Goal: Task Accomplishment & Management: Manage account settings

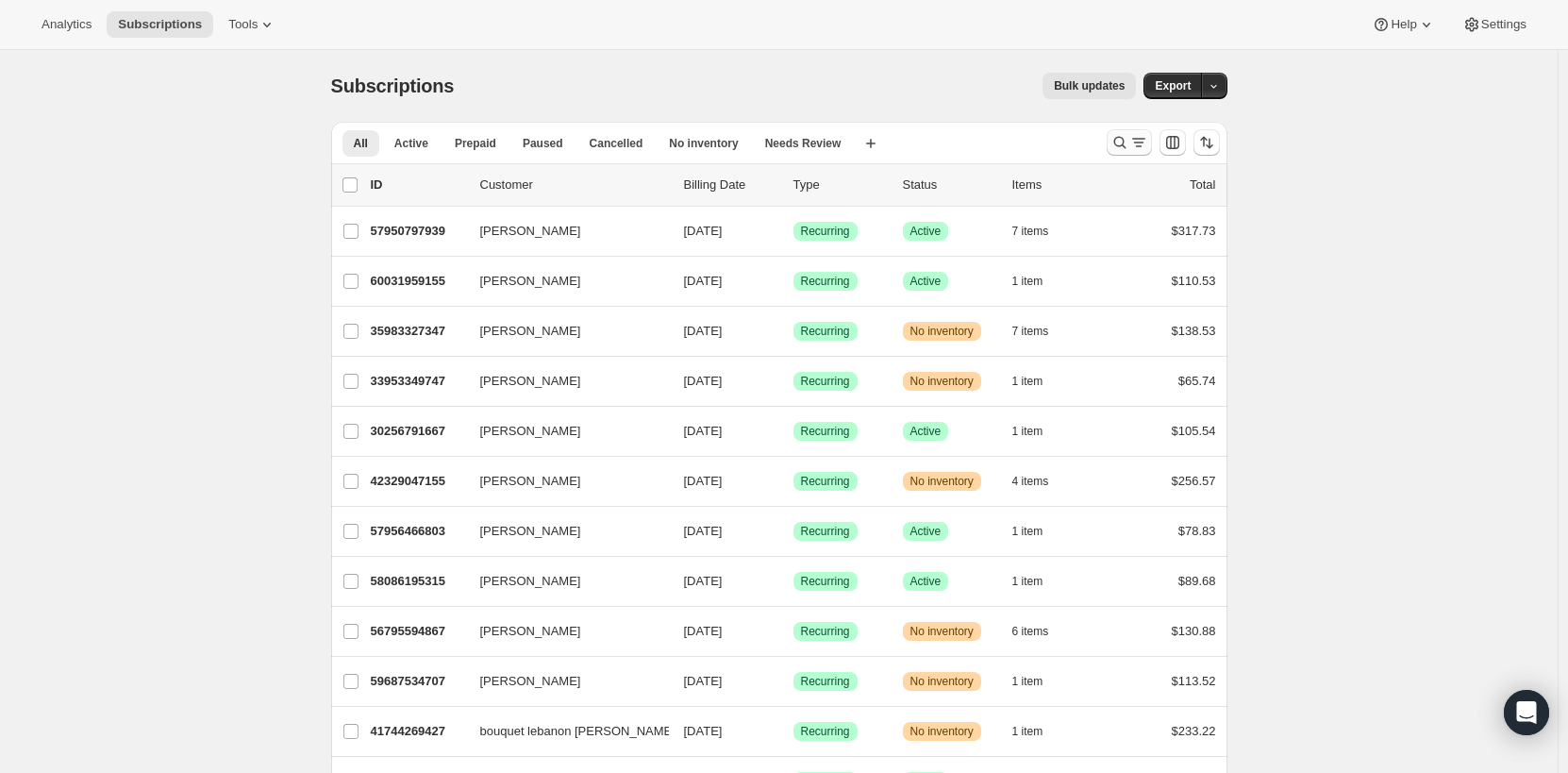
click at [1143, 136] on icon "Search and filter results" at bounding box center [1139, 142] width 19 height 19
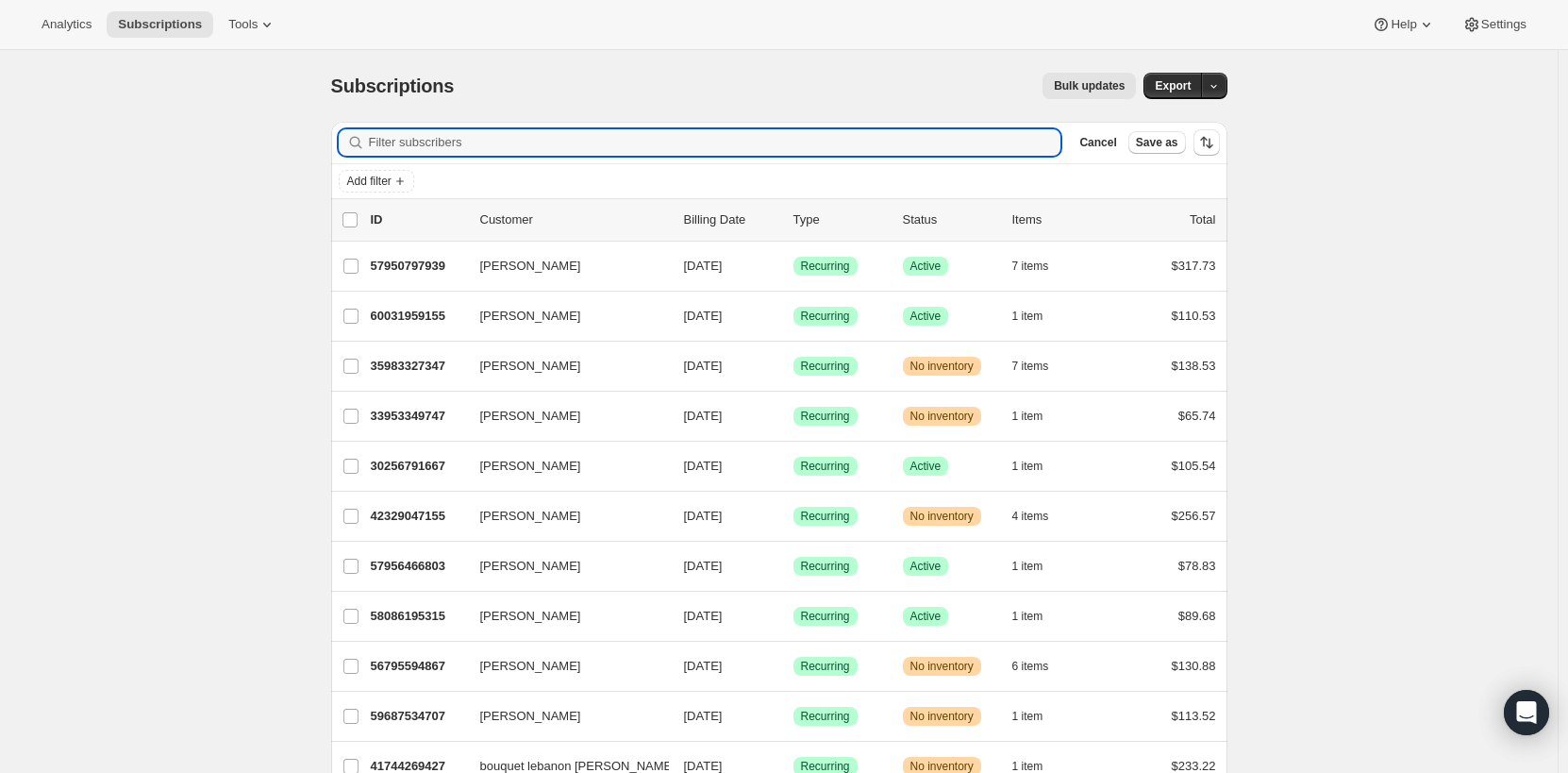
paste input "[EMAIL_ADDRESS][DOMAIN_NAME]"
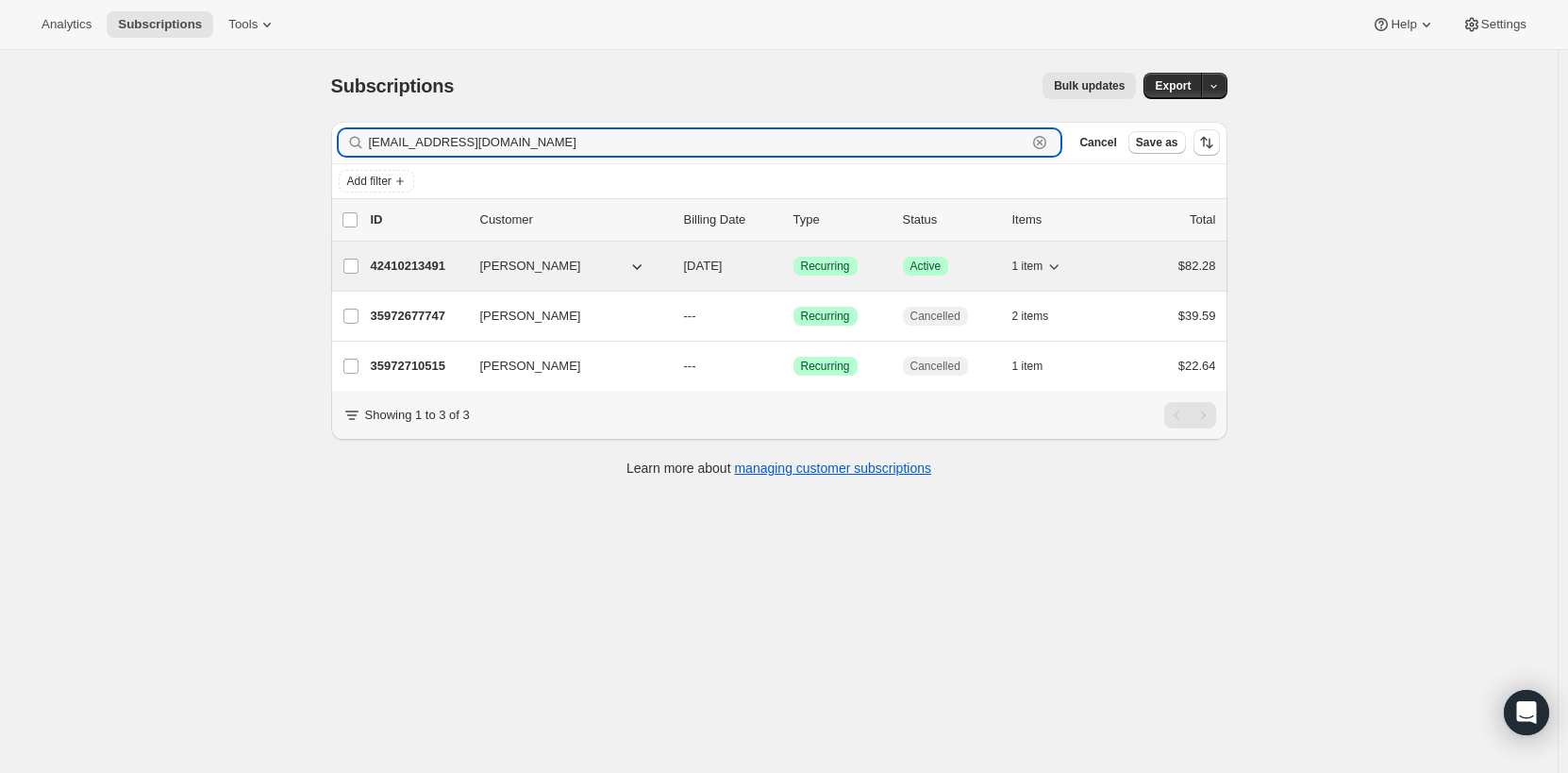
type input "[EMAIL_ADDRESS][DOMAIN_NAME]"
click at [505, 262] on span "[PERSON_NAME]" at bounding box center [531, 267] width 101 height 19
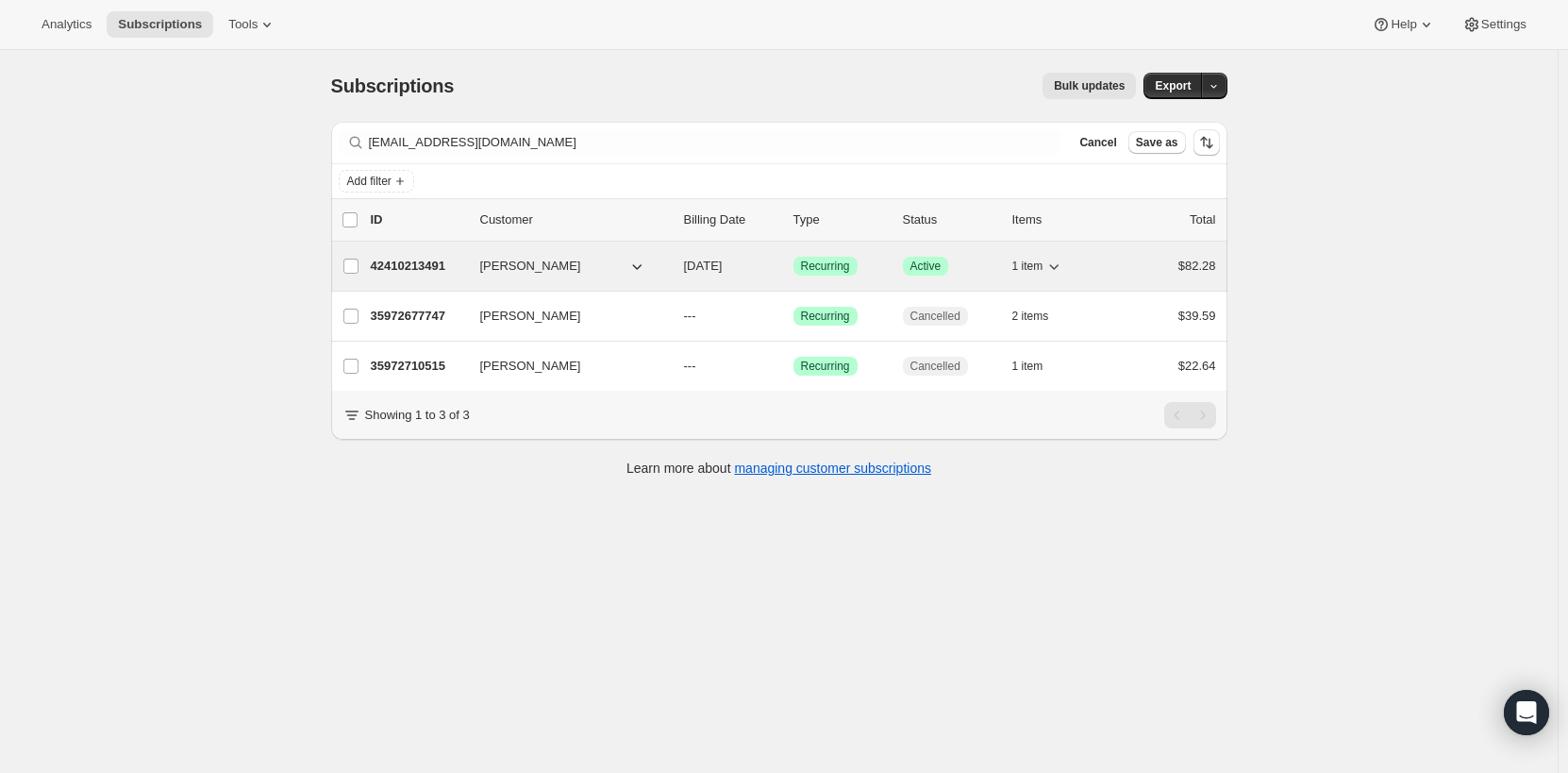
click at [505, 262] on span "[PERSON_NAME]" at bounding box center [531, 267] width 101 height 19
click at [465, 267] on p "42410213491" at bounding box center [418, 267] width 95 height 19
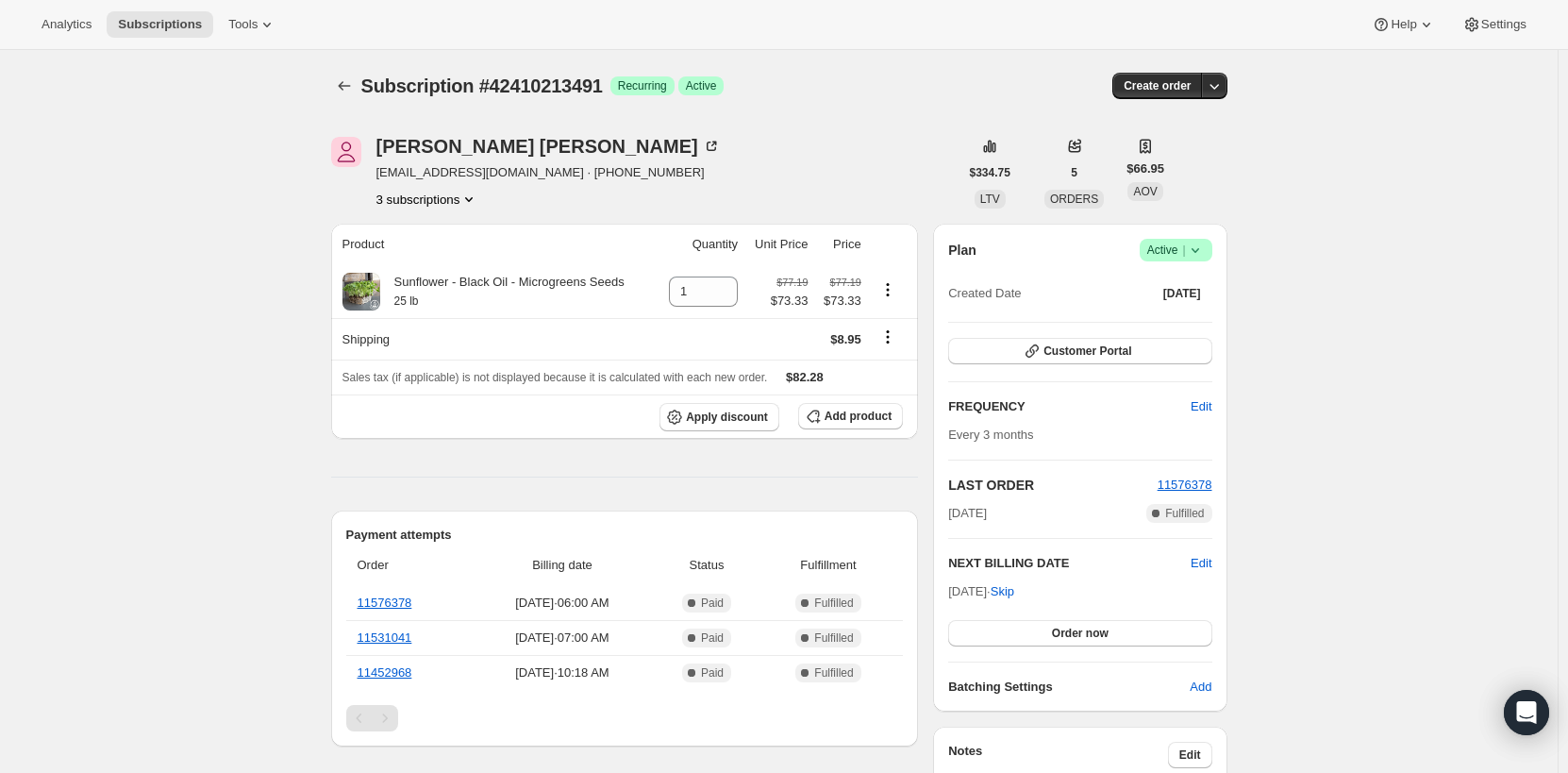
click at [1212, 255] on span "Success Active |" at bounding box center [1176, 250] width 73 height 23
click at [1199, 320] on span "Cancel subscription" at bounding box center [1181, 319] width 106 height 14
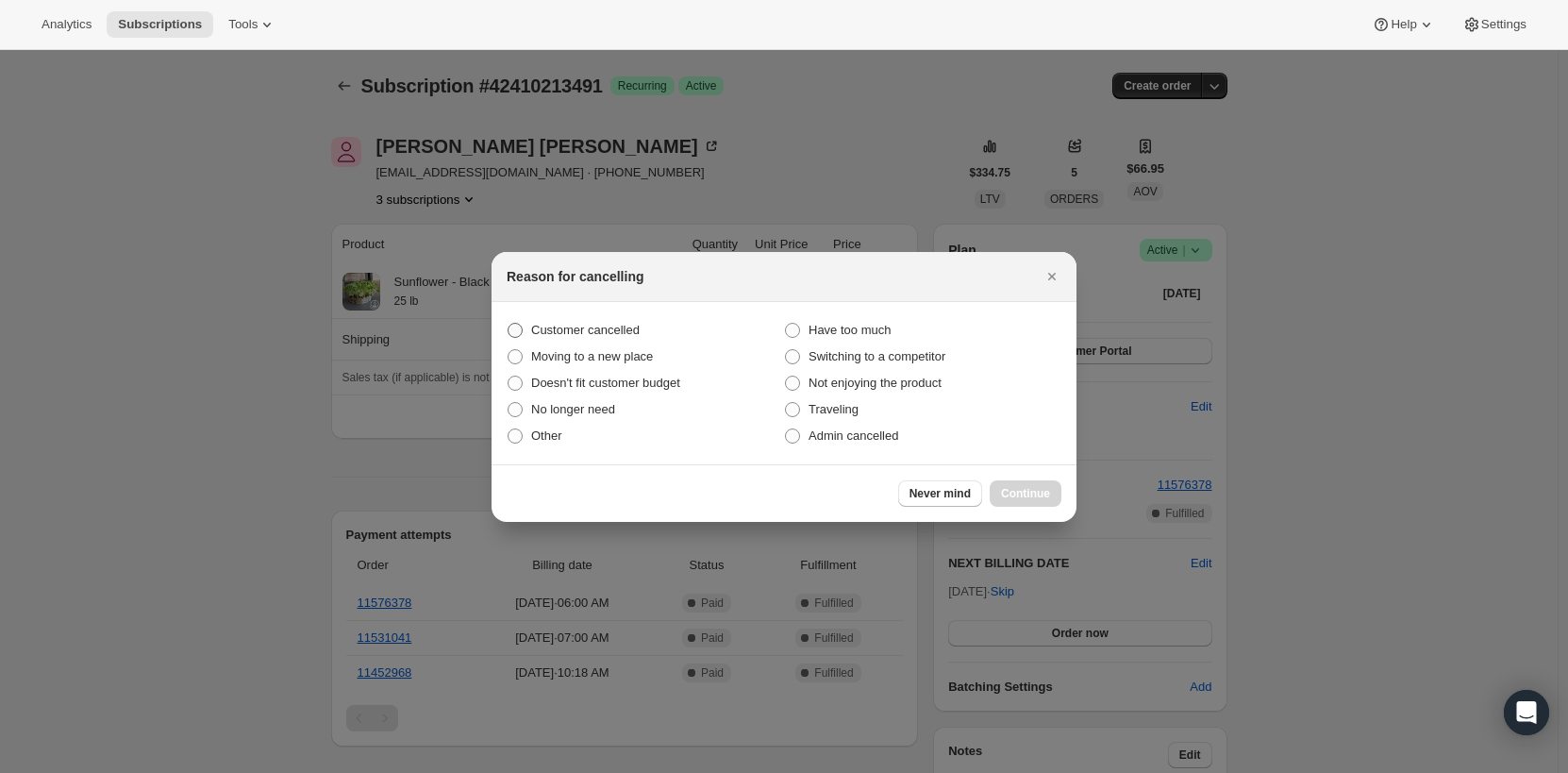
click at [515, 333] on span ":rbv:" at bounding box center [515, 330] width 15 height 15
click at [508, 323] on input "Customer cancelled" at bounding box center [507, 322] width 1 height 1
radio input "true"
click at [1046, 502] on button "Continue" at bounding box center [1026, 494] width 72 height 27
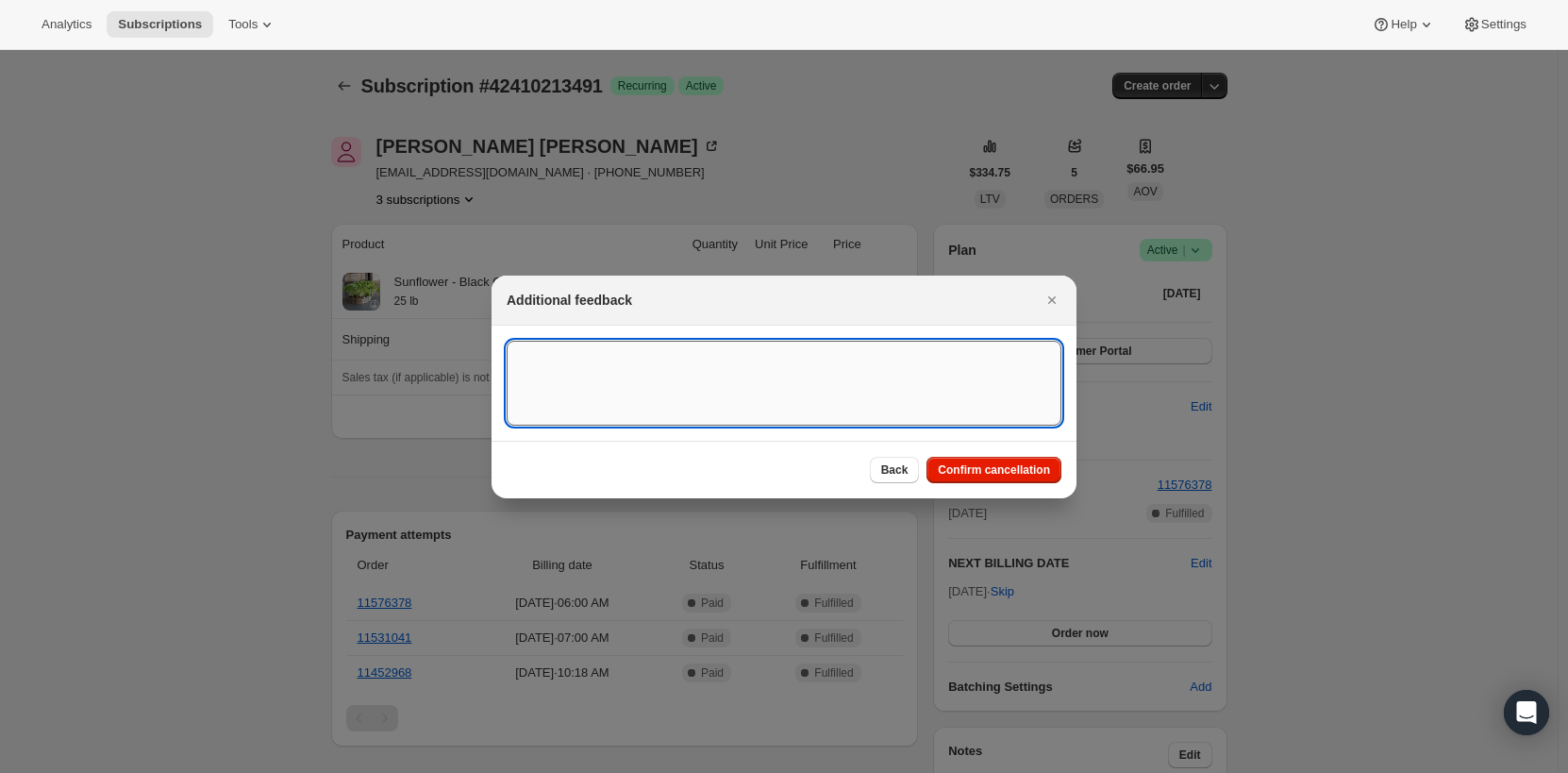
click at [835, 383] on textarea ":rbv:" at bounding box center [783, 383] width 555 height 85
type textarea "email request"
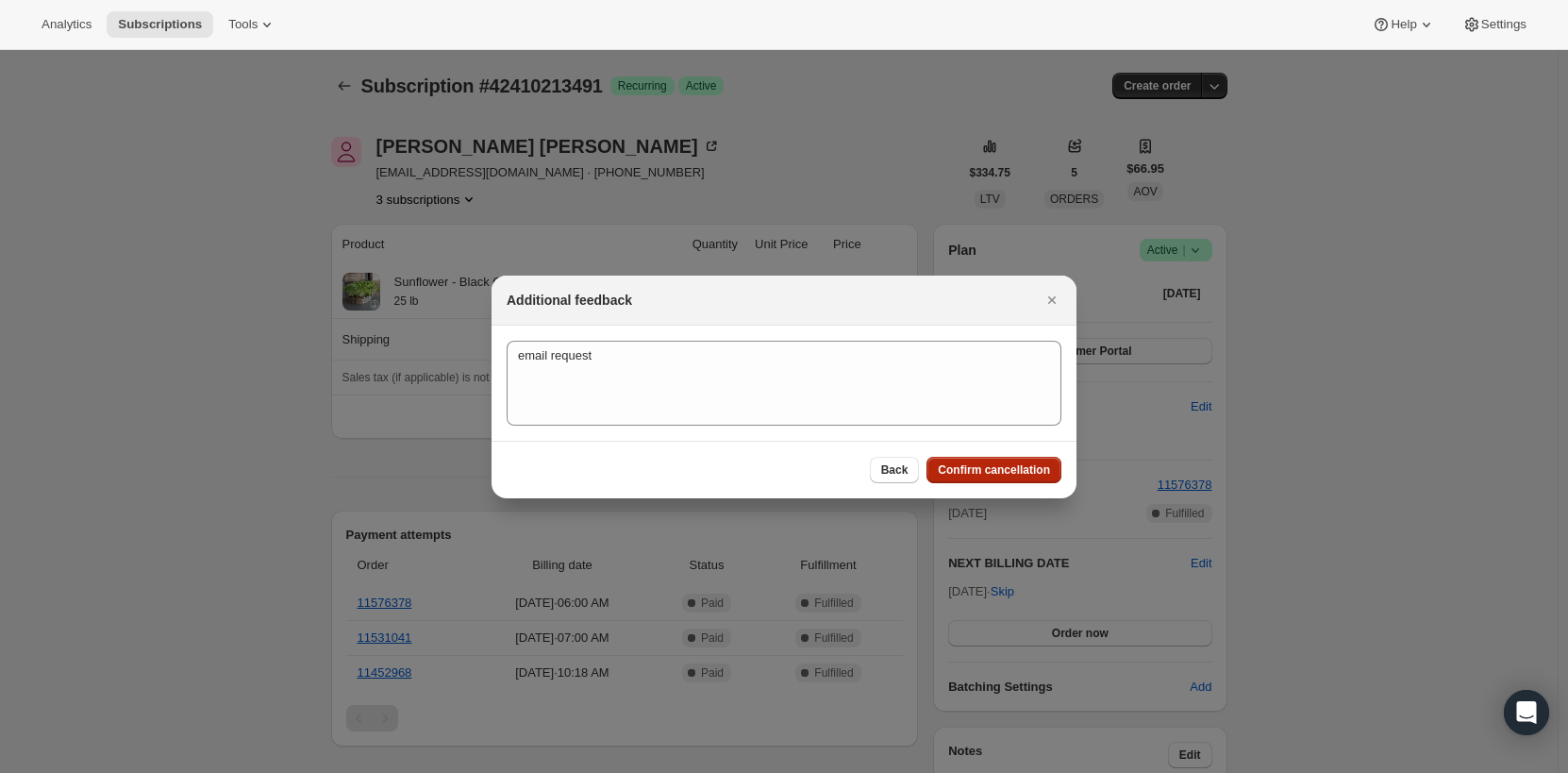
click at [1003, 472] on span "Confirm cancellation" at bounding box center [994, 470] width 112 height 15
